Goal: Understand process/instructions

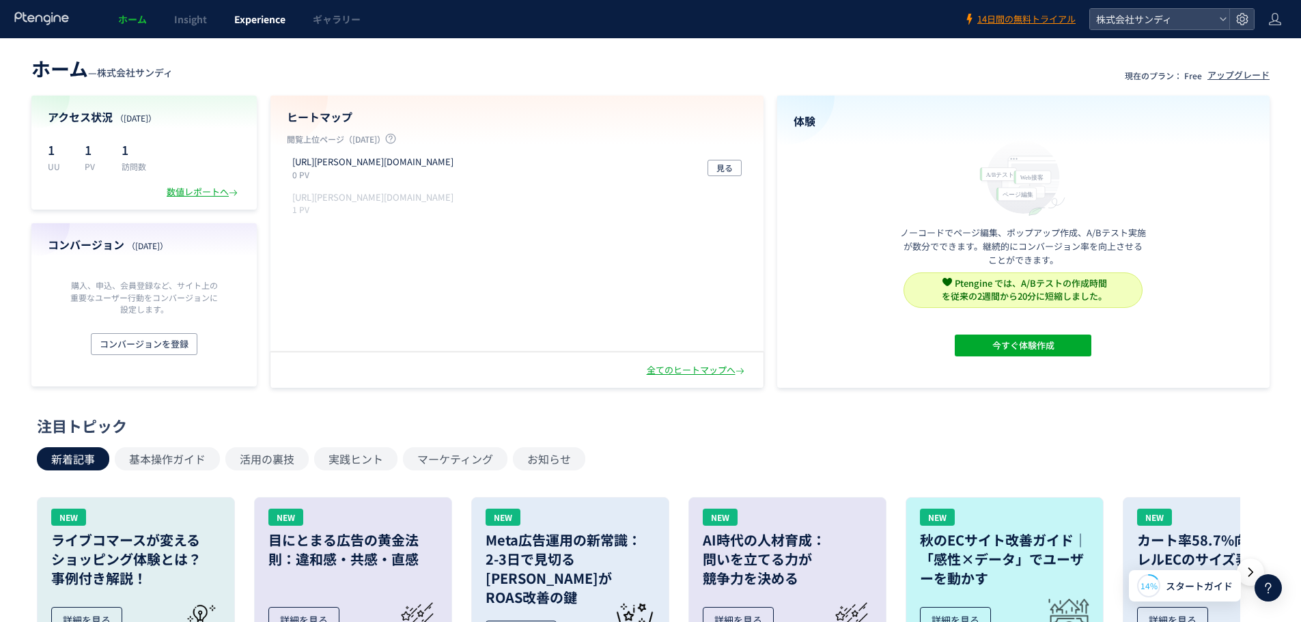
click at [251, 20] on span "Experience" at bounding box center [259, 19] width 51 height 14
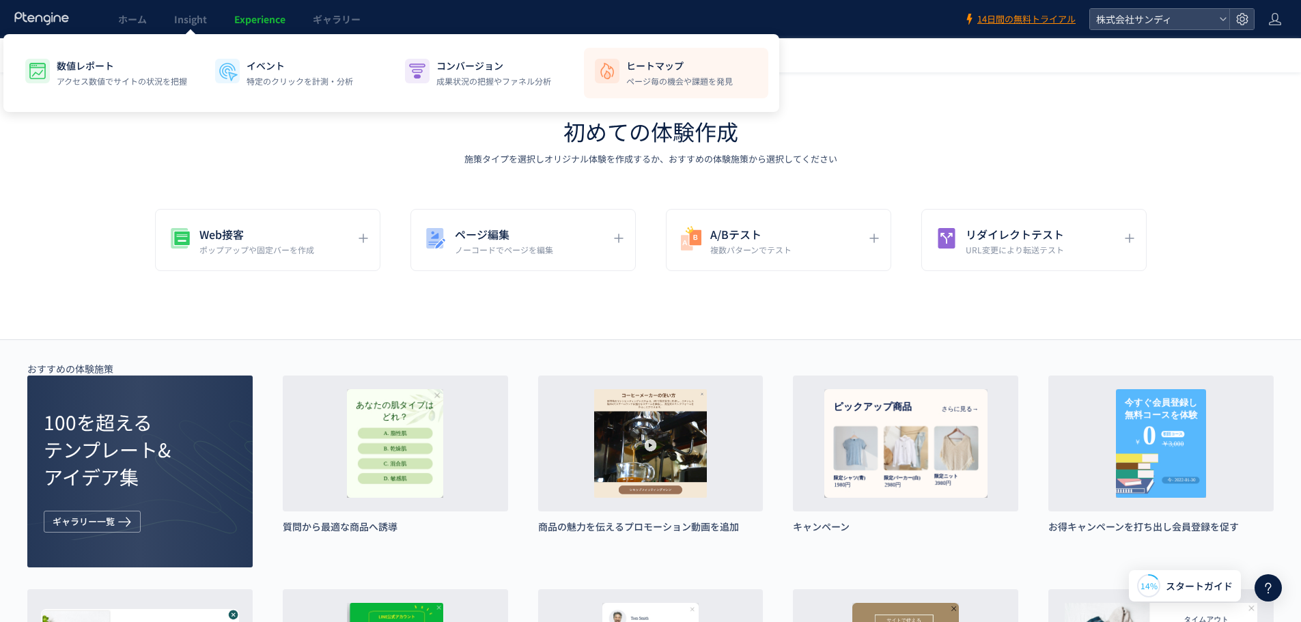
click at [660, 74] on div "ヒートマップ ページ毎の機会や課題を発見" at bounding box center [679, 73] width 107 height 29
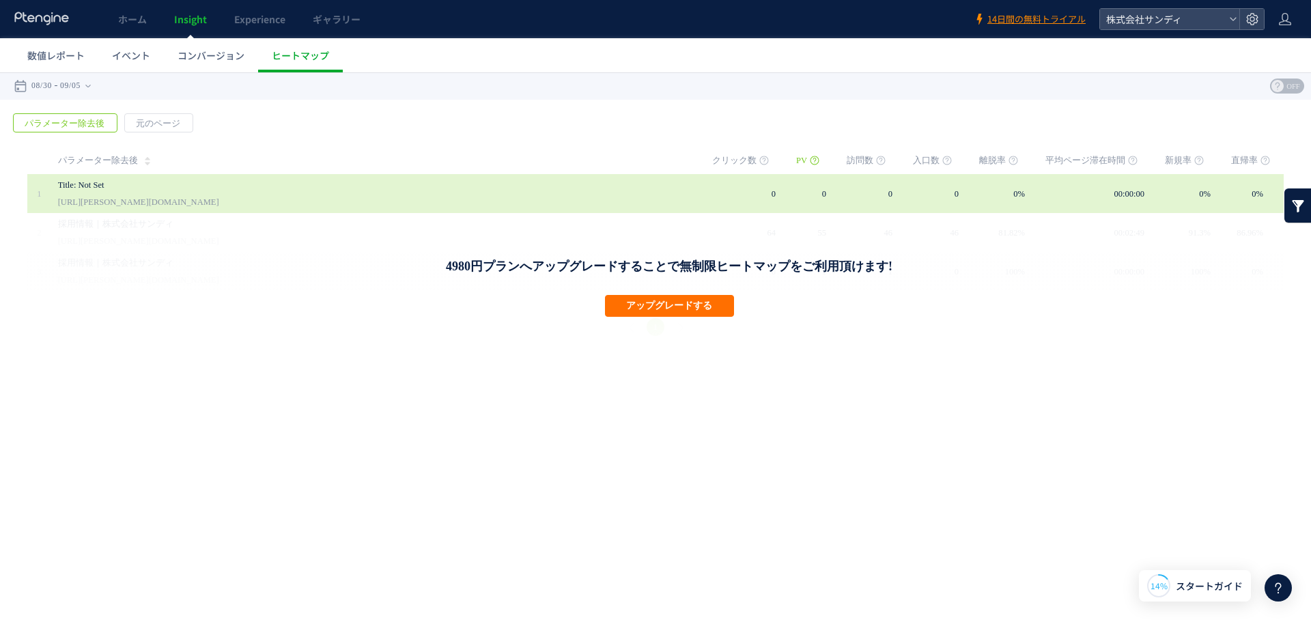
click at [100, 194] on link "[URL][PERSON_NAME][DOMAIN_NAME]" at bounding box center [138, 202] width 161 height 16
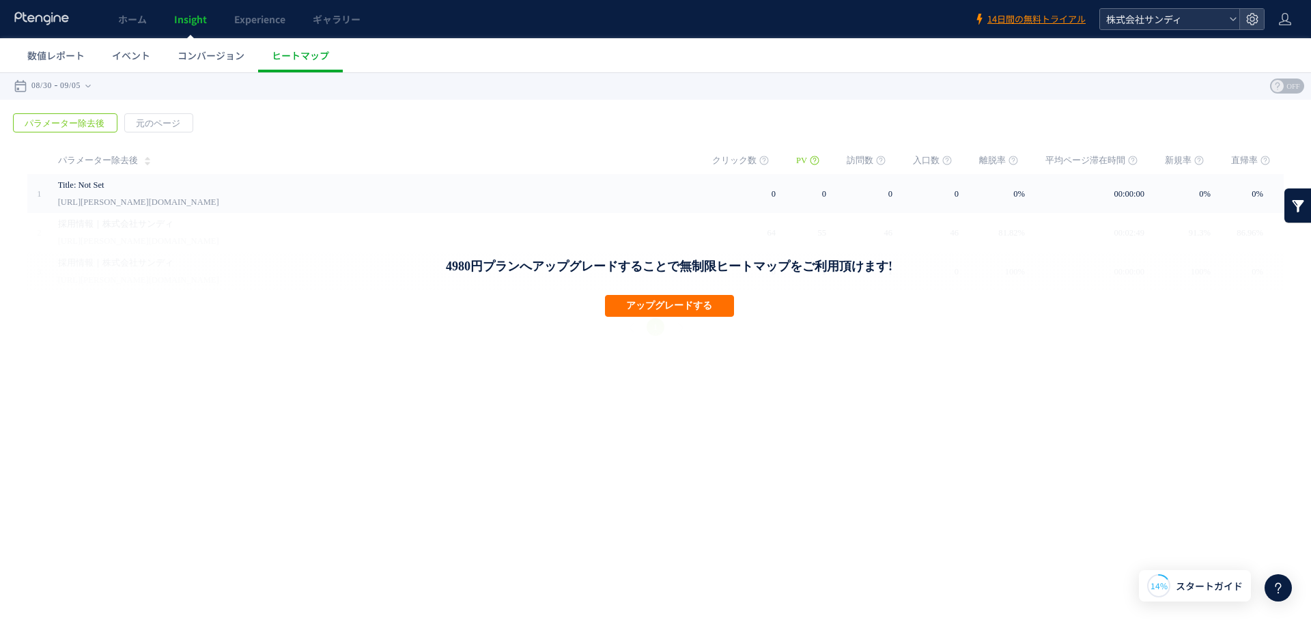
click at [1218, 24] on span "株式会社サンディ" at bounding box center [1163, 19] width 122 height 20
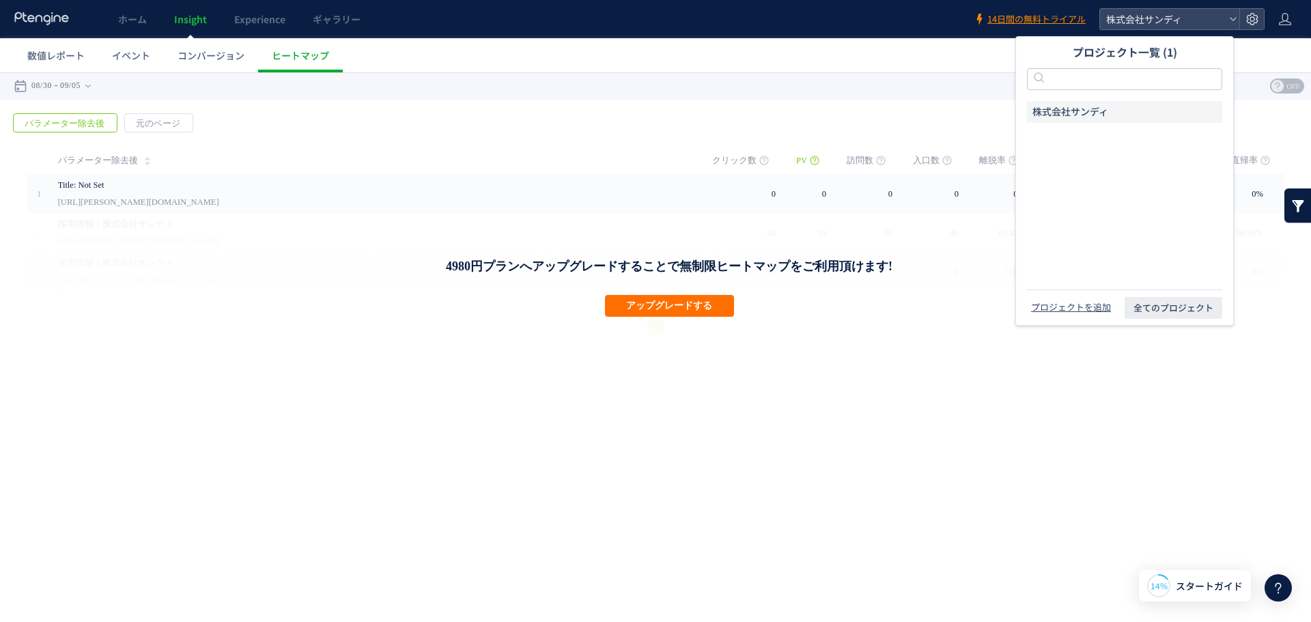
click at [31, 23] on icon at bounding box center [42, 19] width 57 height 14
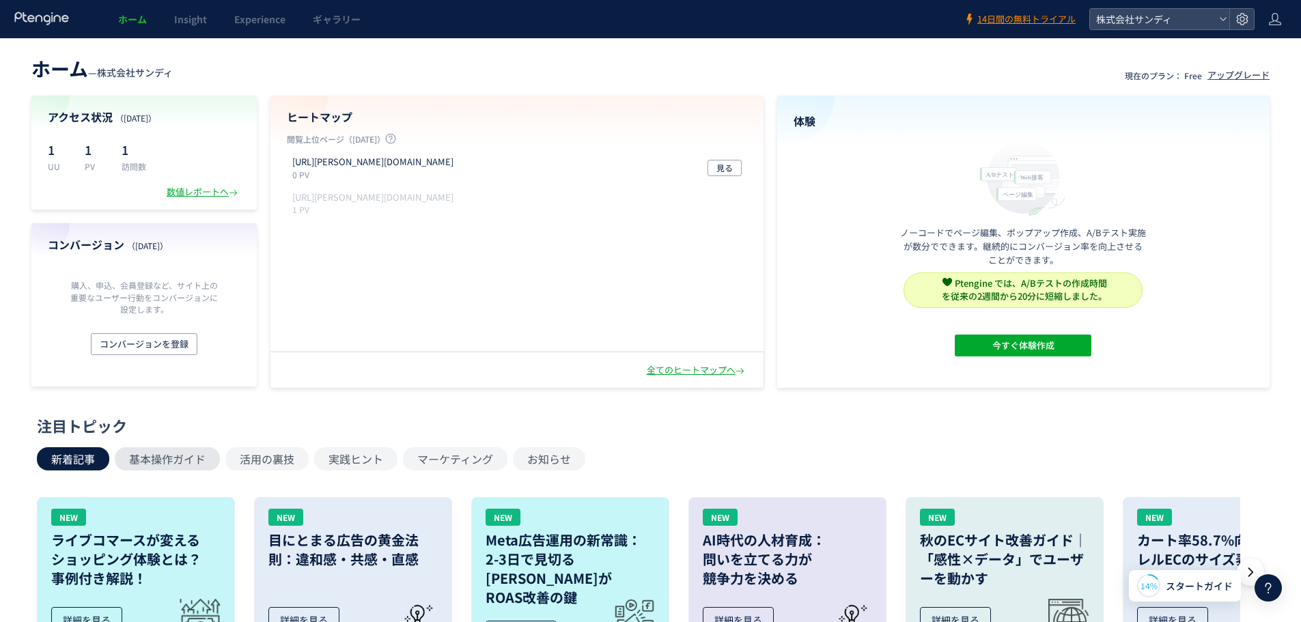
drag, startPoint x: 171, startPoint y: 459, endPoint x: 157, endPoint y: 467, distance: 16.2
click at [157, 467] on button "基本操作ガイド" at bounding box center [167, 458] width 105 height 23
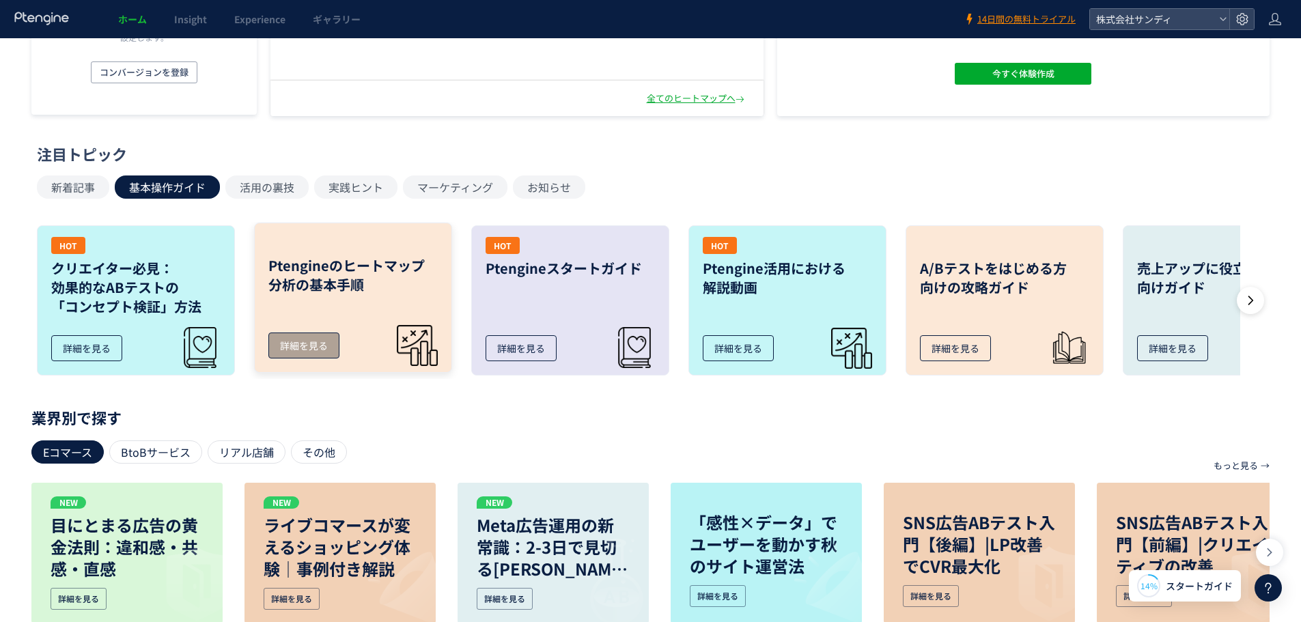
scroll to position [273, 0]
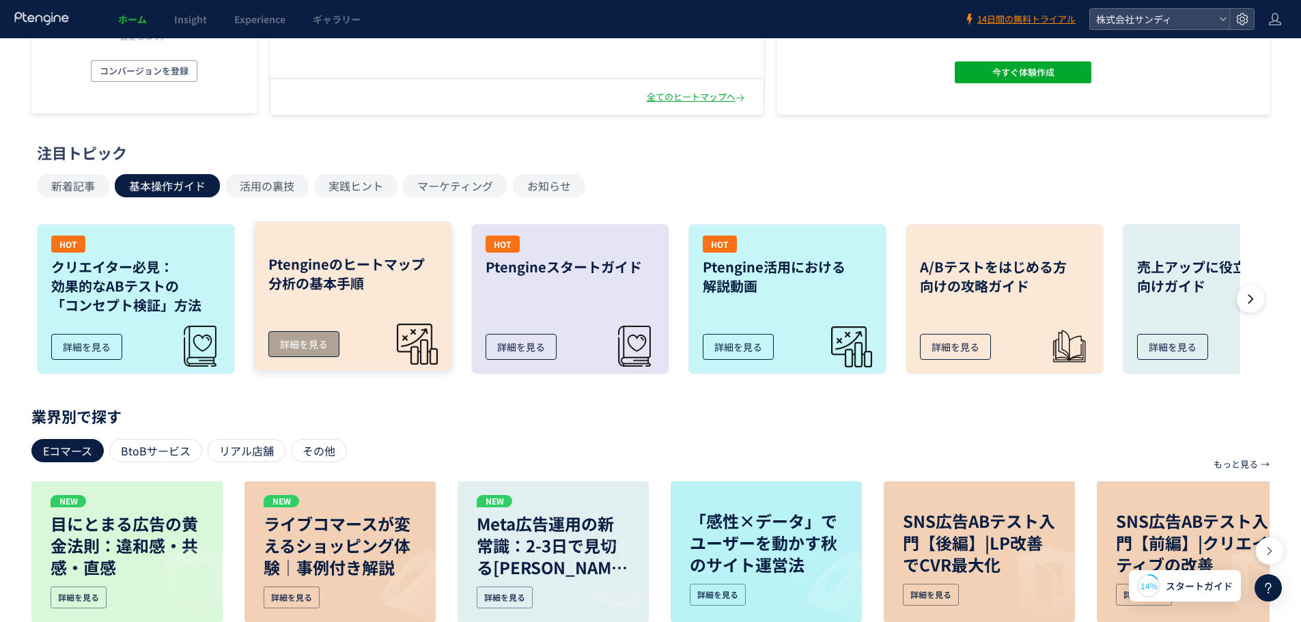
click at [301, 344] on div "詳細を見る" at bounding box center [303, 344] width 71 height 26
